Goal: Task Accomplishment & Management: Manage account settings

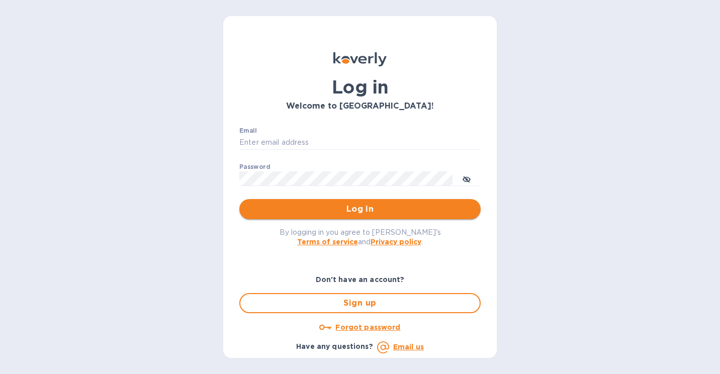
type input "[PERSON_NAME][EMAIL_ADDRESS][DOMAIN_NAME]"
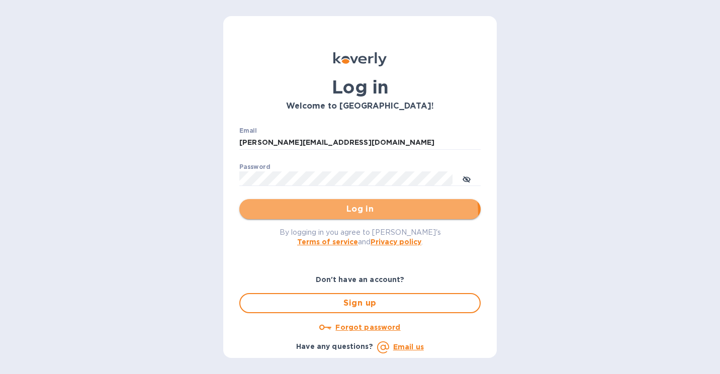
click at [306, 216] on button "Log in" at bounding box center [359, 209] width 241 height 20
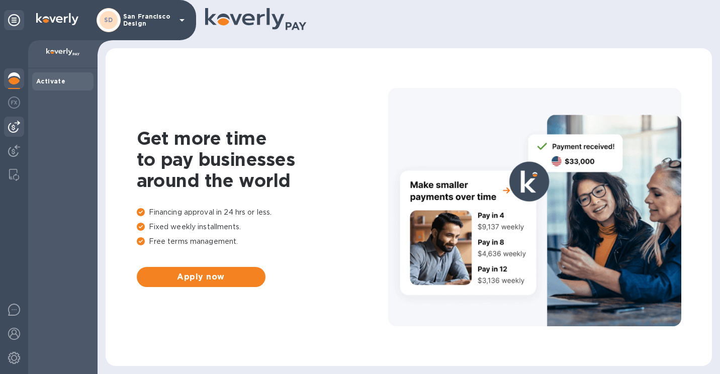
click at [13, 118] on div at bounding box center [14, 127] width 20 height 20
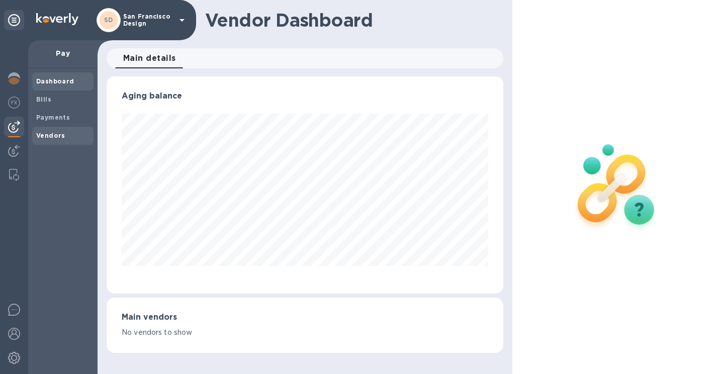
scroll to position [217, 397]
click at [53, 106] on div "Bills" at bounding box center [62, 100] width 61 height 18
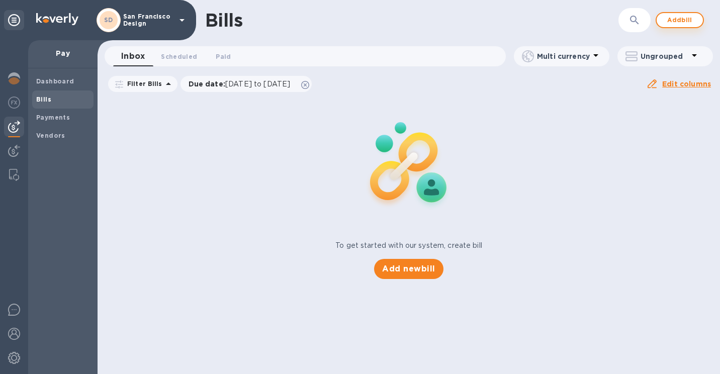
click at [670, 28] on button "Add bill" at bounding box center [680, 20] width 48 height 16
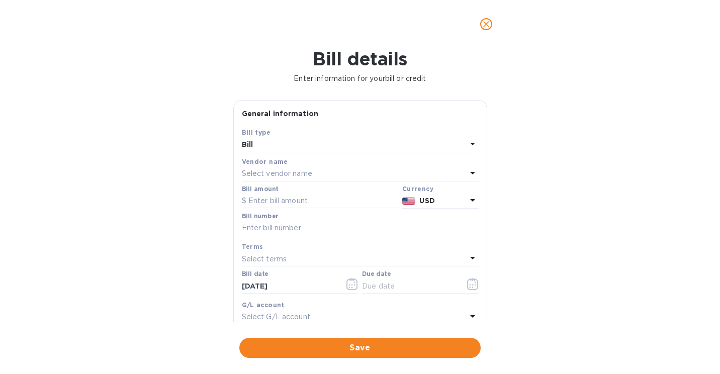
click at [261, 175] on p "Select vendor name" at bounding box center [277, 173] width 70 height 11
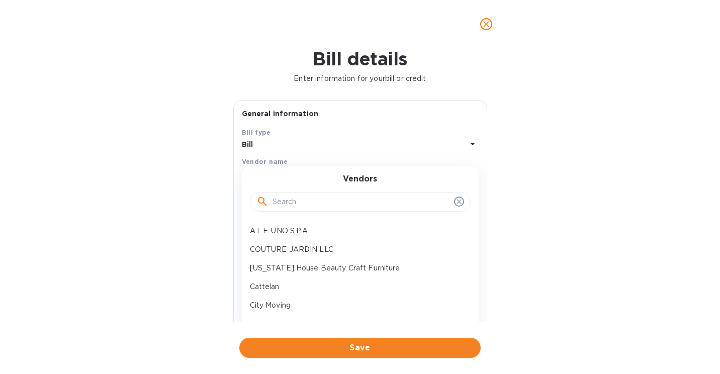
click at [271, 203] on div at bounding box center [360, 202] width 208 height 15
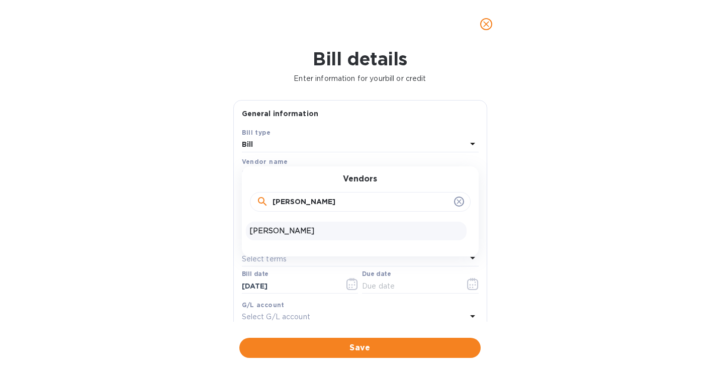
type input "[PERSON_NAME]"
click at [310, 232] on p "[PERSON_NAME]" at bounding box center [356, 231] width 213 height 11
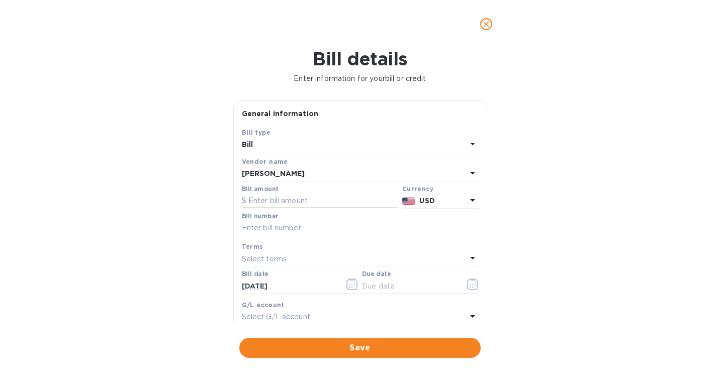
click at [289, 203] on input "text" at bounding box center [320, 201] width 156 height 15
paste input "10,157,636"
type input "10,157,636"
drag, startPoint x: 227, startPoint y: 208, endPoint x: 183, endPoint y: 206, distance: 44.3
click at [183, 206] on div "Bill details Enter information for your bill or credit General information Save…" at bounding box center [360, 211] width 720 height 326
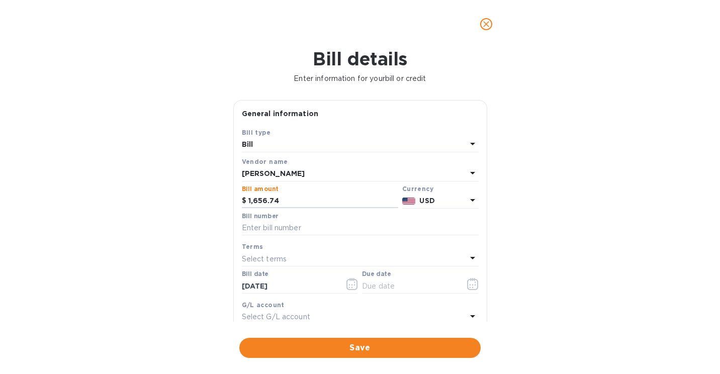
type input "1,656.74"
paste input "10157636"
type input "10157636"
click at [467, 280] on icon "button" at bounding box center [472, 284] width 11 height 12
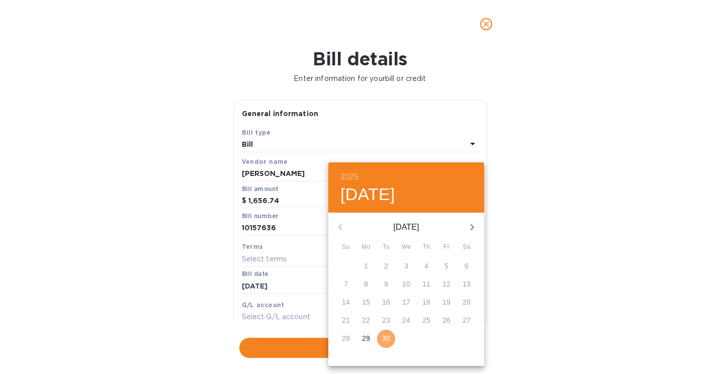
click at [387, 339] on p "30" at bounding box center [386, 338] width 8 height 10
type input "[DATE]"
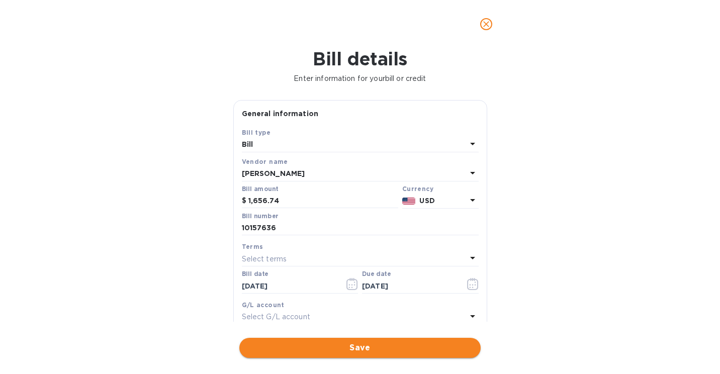
click at [378, 352] on span "Save" at bounding box center [359, 348] width 225 height 12
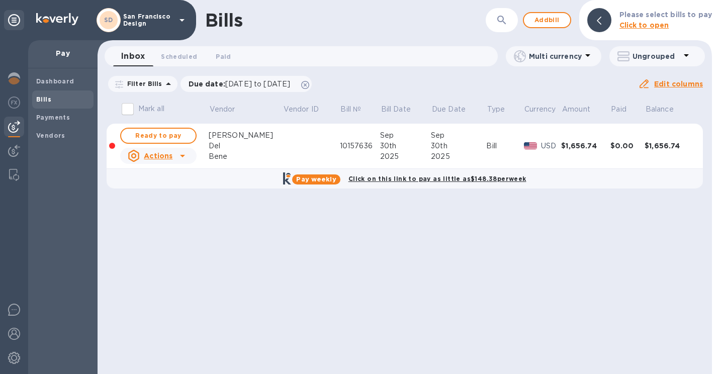
click at [220, 138] on div "[PERSON_NAME]" at bounding box center [246, 135] width 74 height 11
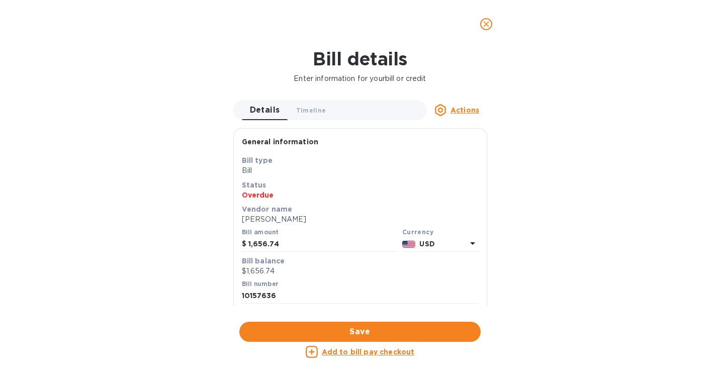
scroll to position [228, 0]
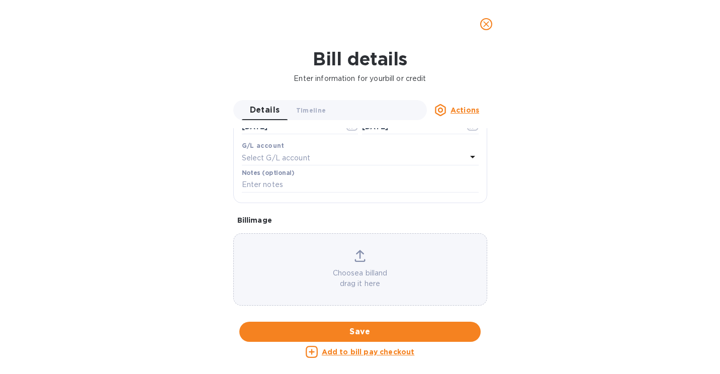
click at [327, 278] on p "Choose a bill and drag it here" at bounding box center [360, 278] width 253 height 21
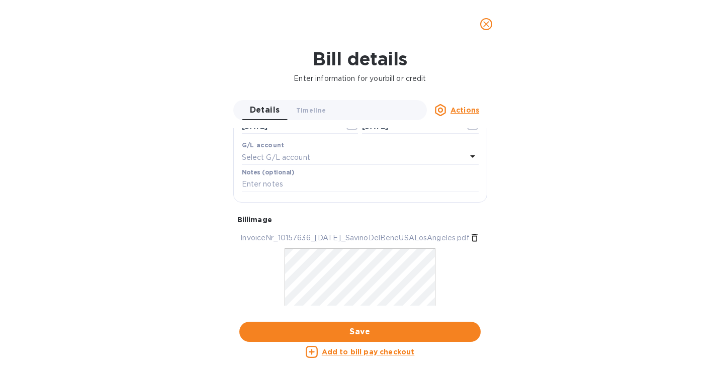
click at [280, 178] on div "Notes (optional)" at bounding box center [360, 180] width 237 height 23
click at [273, 184] on input "text" at bounding box center [360, 184] width 237 height 15
click at [336, 329] on span "Save" at bounding box center [359, 332] width 225 height 12
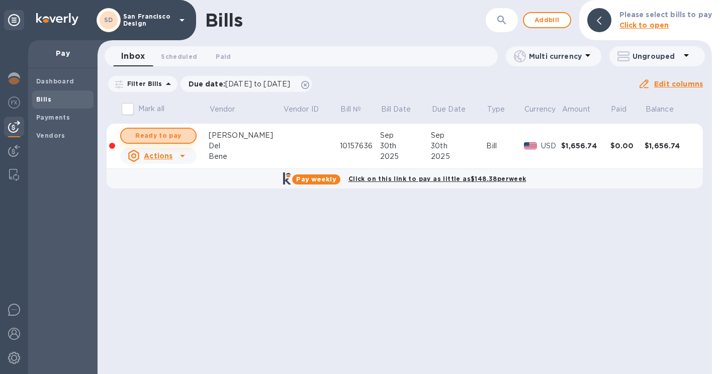
click at [172, 137] on span "Ready to pay" at bounding box center [158, 136] width 58 height 12
checkbox input "true"
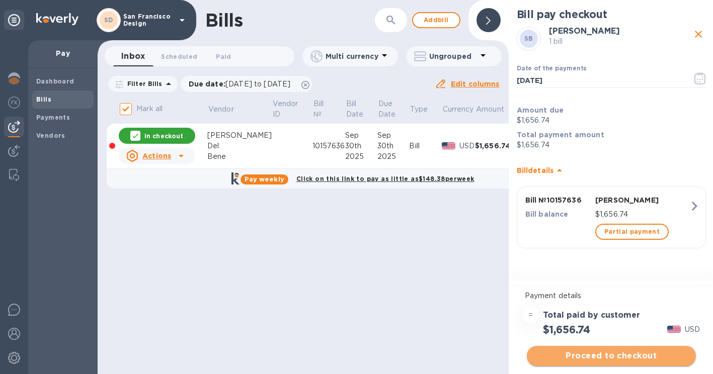
click at [591, 359] on span "Proceed to checkout" at bounding box center [611, 356] width 153 height 12
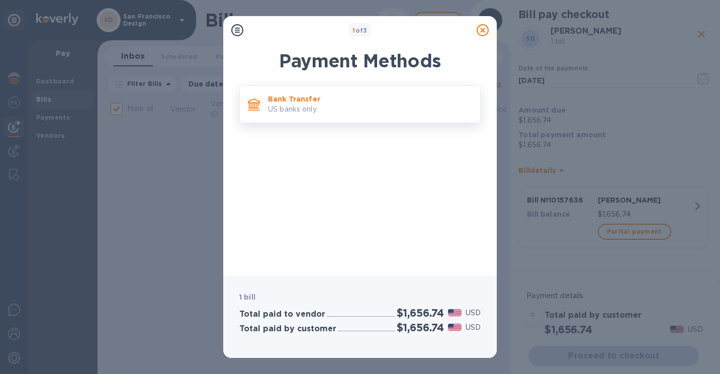
click at [324, 106] on p "US banks only." at bounding box center [370, 109] width 204 height 11
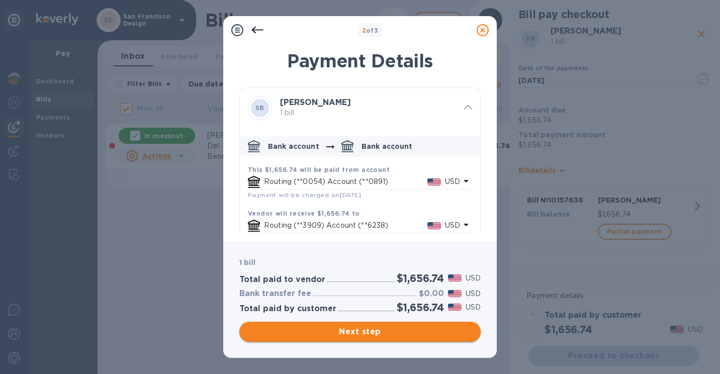
click at [322, 333] on span "Next step" at bounding box center [359, 332] width 225 height 12
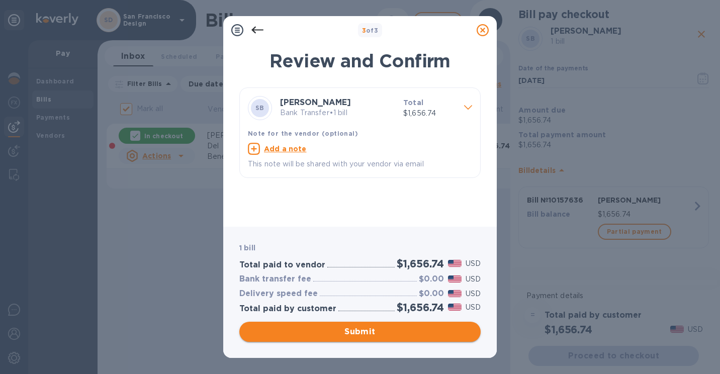
click at [322, 333] on span "Submit" at bounding box center [359, 332] width 225 height 12
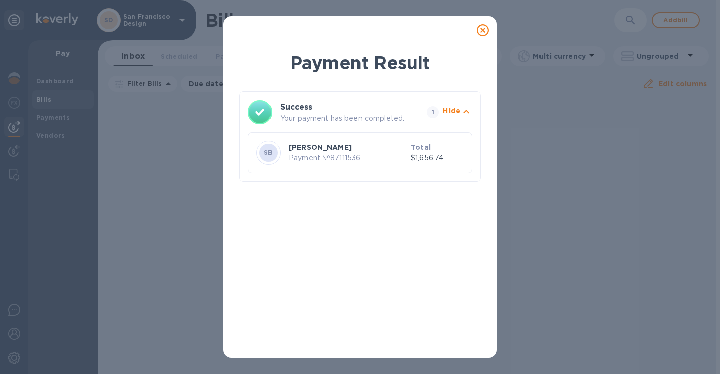
click at [480, 30] on icon at bounding box center [483, 30] width 12 height 12
